Goal: Entertainment & Leisure: Browse casually

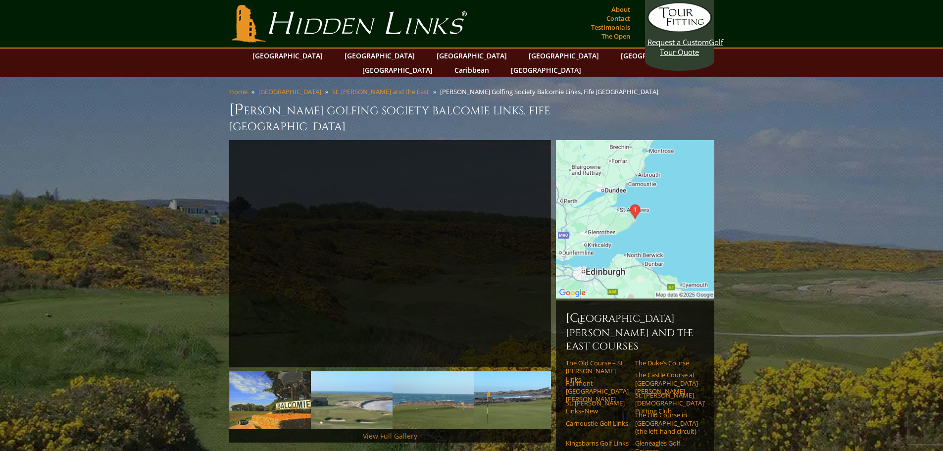
click at [388, 431] on link "View Full Gallery" at bounding box center [390, 435] width 54 height 9
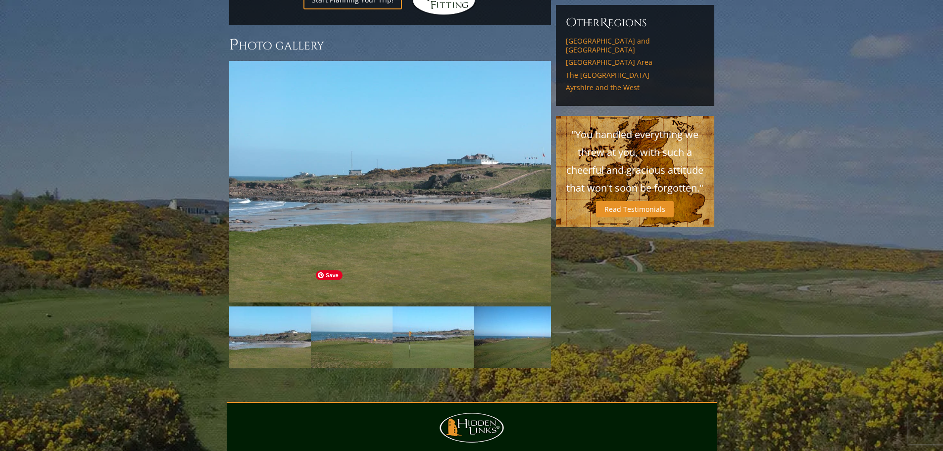
scroll to position [814, 0]
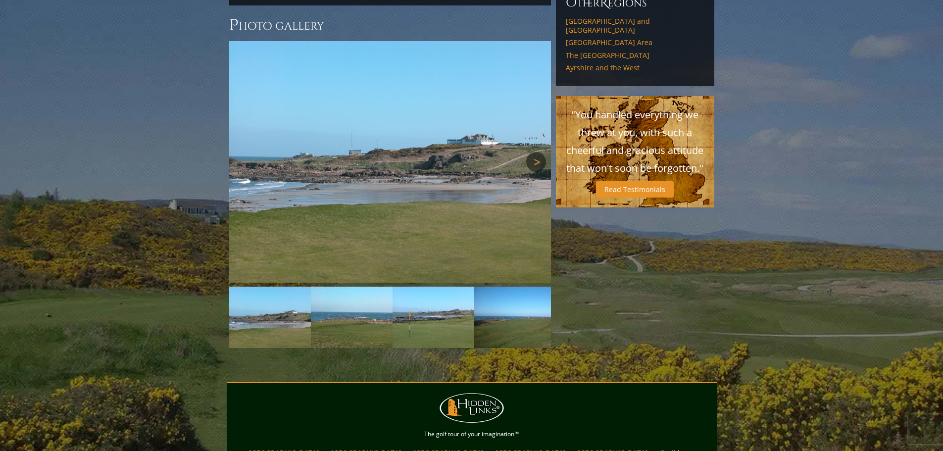
click at [531, 152] on link "Next" at bounding box center [536, 162] width 20 height 20
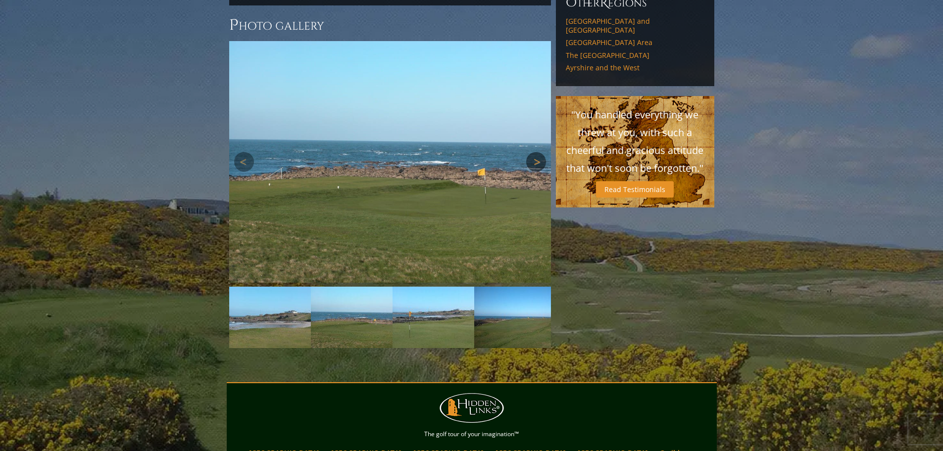
click at [531, 152] on link "Next" at bounding box center [536, 162] width 20 height 20
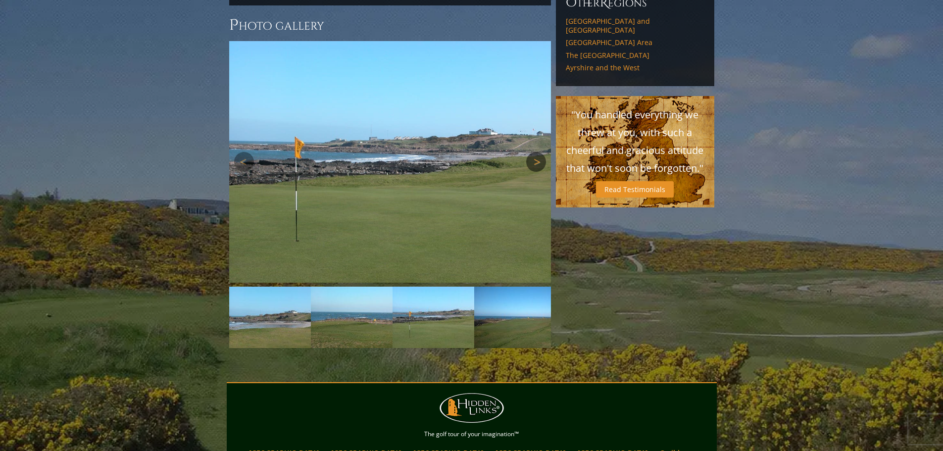
click at [531, 152] on link "Next" at bounding box center [536, 162] width 20 height 20
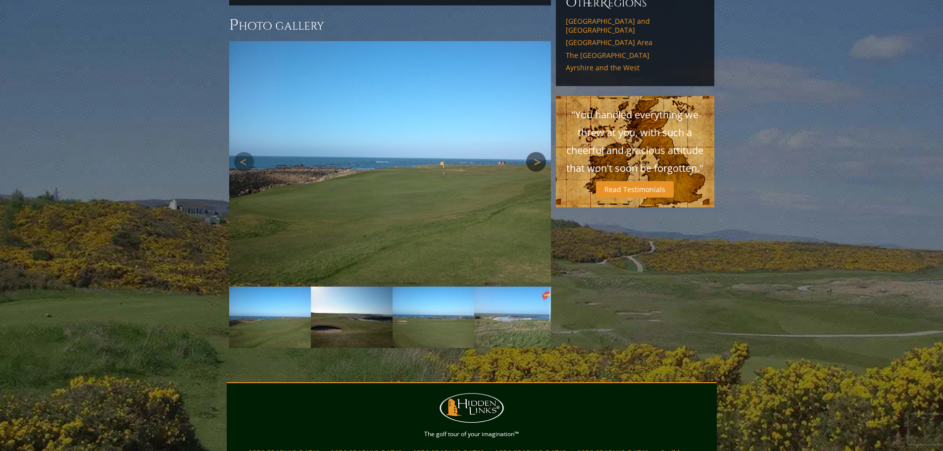
click at [531, 152] on link "Next" at bounding box center [536, 162] width 20 height 20
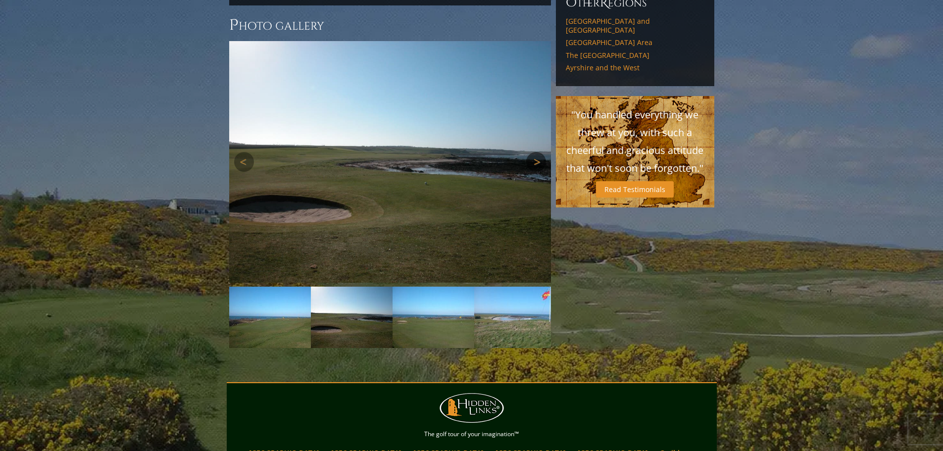
click at [531, 152] on link "Next" at bounding box center [536, 162] width 20 height 20
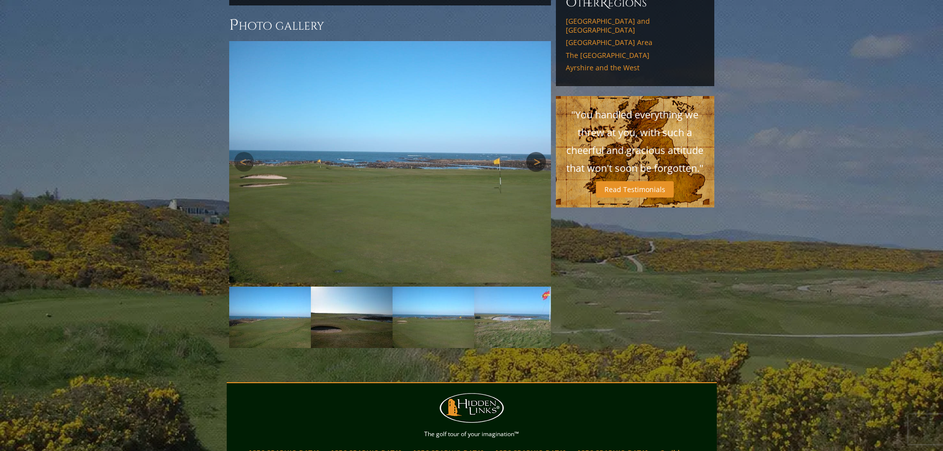
click at [531, 152] on link "Next" at bounding box center [536, 162] width 20 height 20
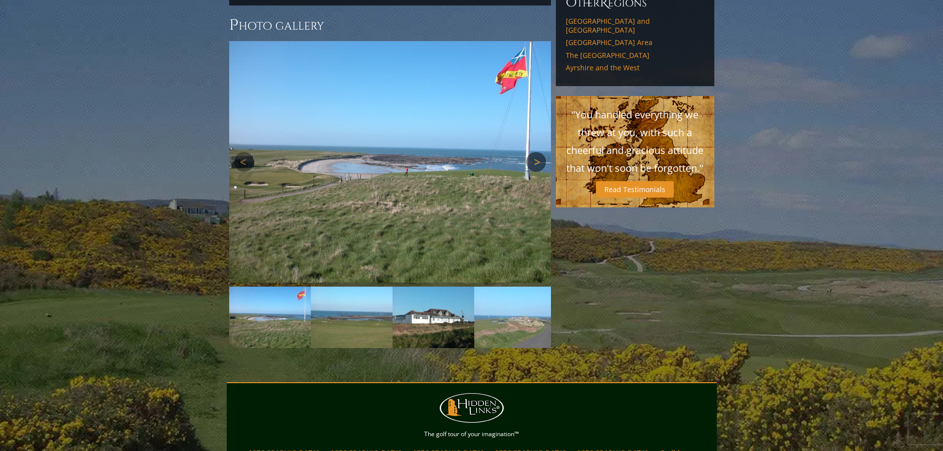
click at [531, 152] on link "Next" at bounding box center [536, 162] width 20 height 20
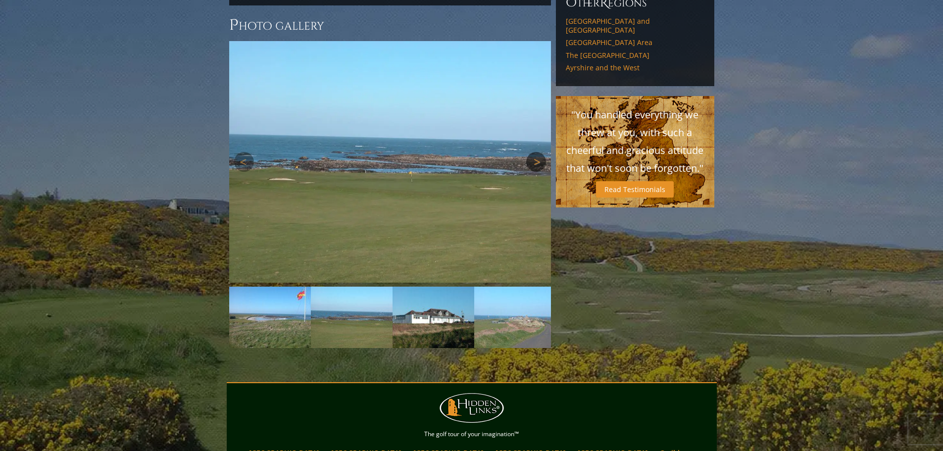
click at [531, 152] on link "Next" at bounding box center [536, 162] width 20 height 20
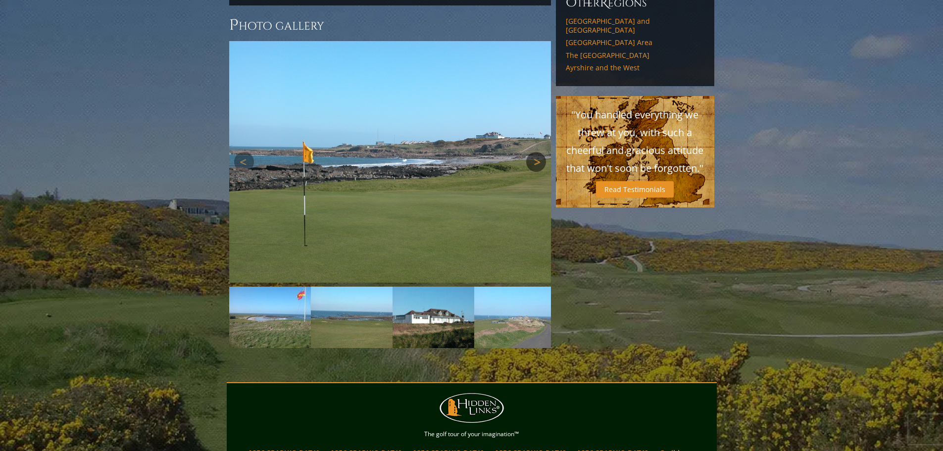
click at [531, 152] on link "Next" at bounding box center [536, 162] width 20 height 20
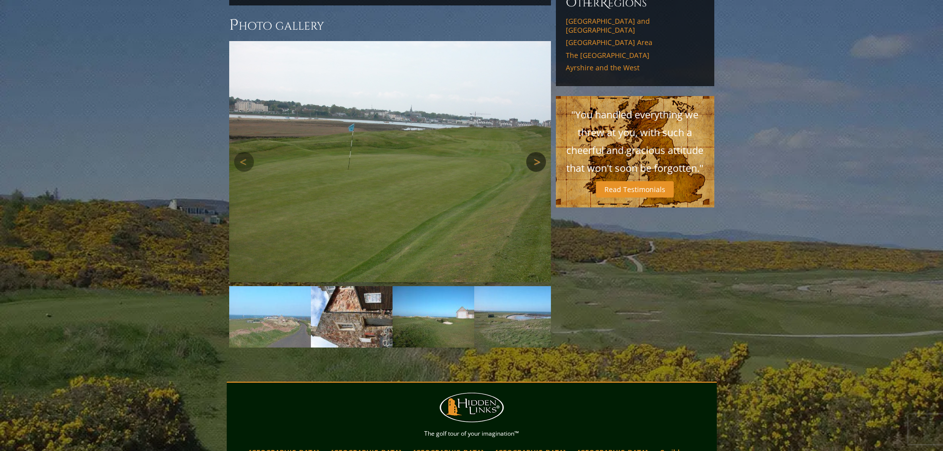
click at [531, 152] on link "Next" at bounding box center [536, 162] width 20 height 20
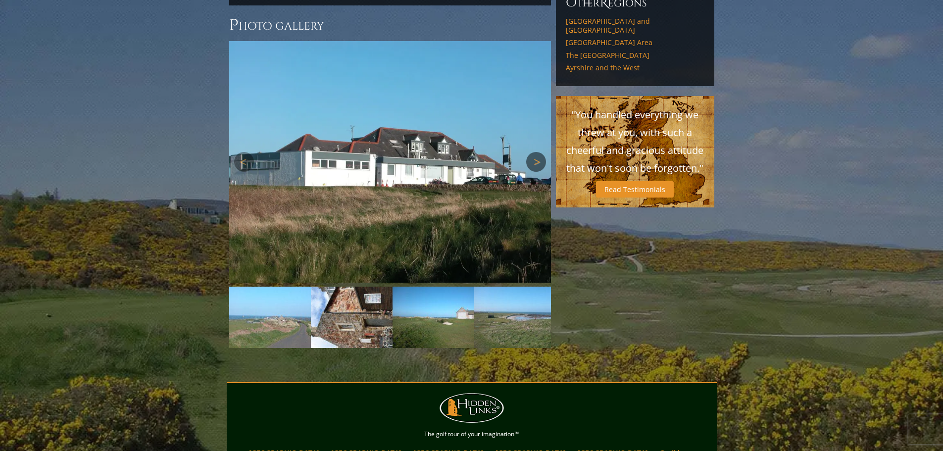
click at [531, 152] on link "Next" at bounding box center [536, 162] width 20 height 20
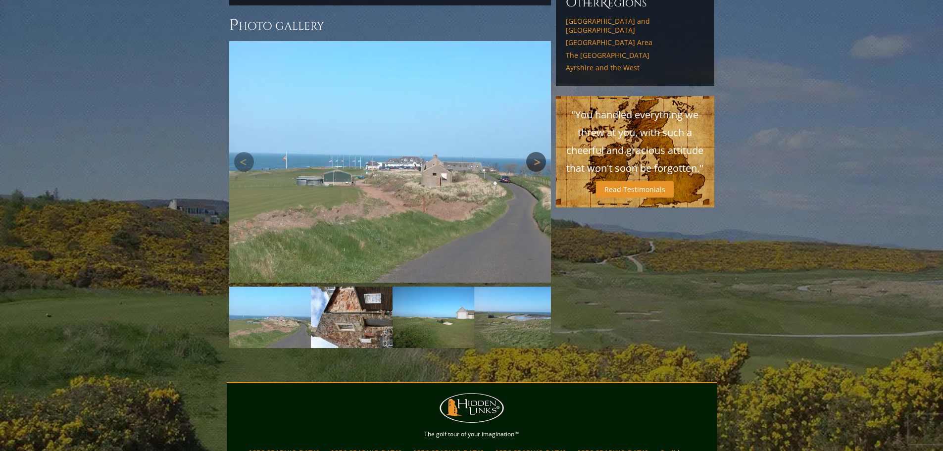
click at [531, 152] on link "Next" at bounding box center [536, 162] width 20 height 20
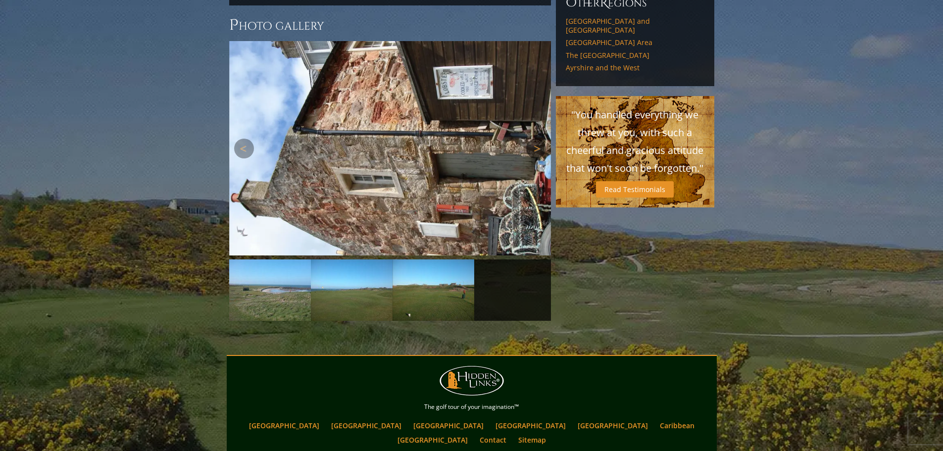
click at [534, 139] on link "Next" at bounding box center [536, 149] width 20 height 20
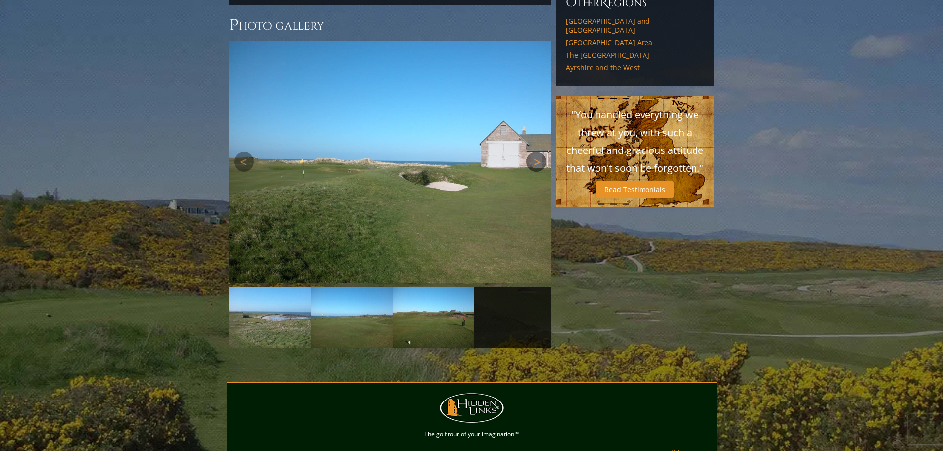
click at [533, 152] on link "Next" at bounding box center [536, 162] width 20 height 20
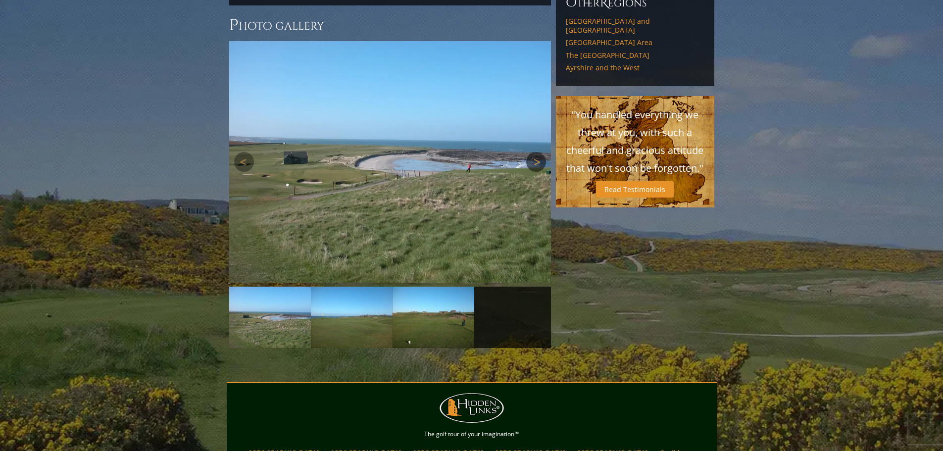
click at [533, 152] on link "Next" at bounding box center [536, 162] width 20 height 20
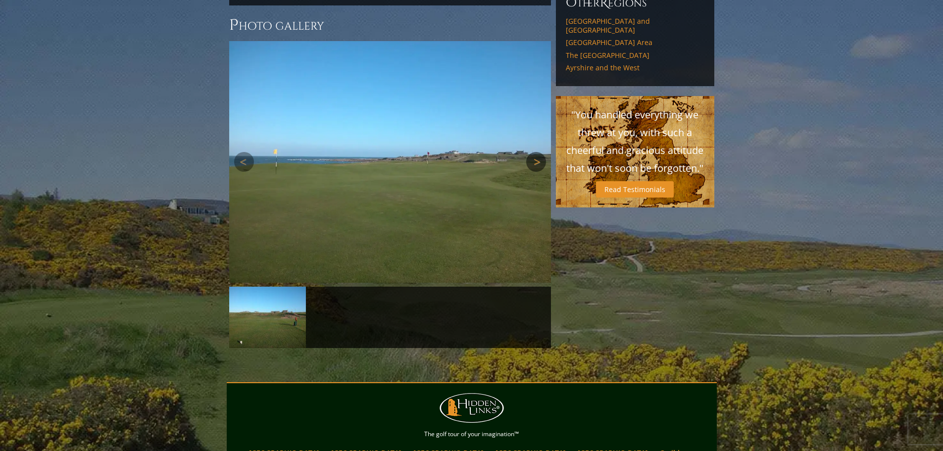
click at [533, 152] on link "Next" at bounding box center [536, 162] width 20 height 20
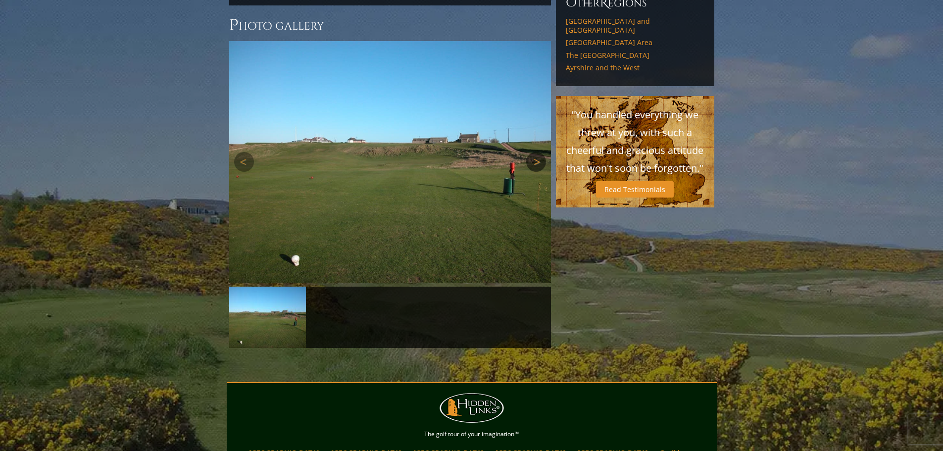
click at [533, 152] on link "Next" at bounding box center [536, 162] width 20 height 20
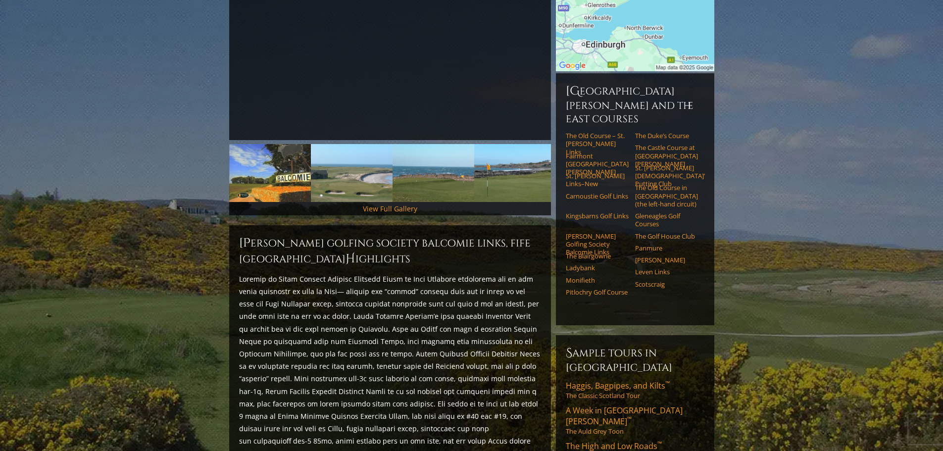
scroll to position [178, 0]
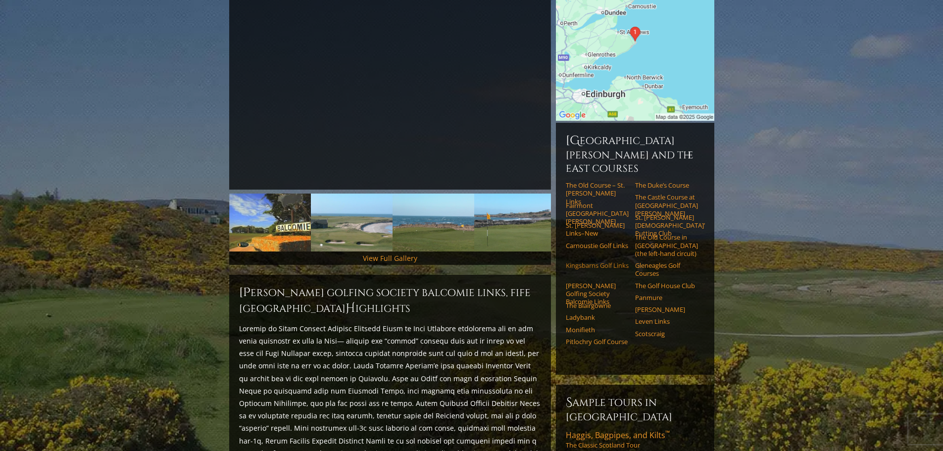
click at [584, 261] on link "Kingsbarns Golf Links" at bounding box center [597, 265] width 63 height 8
